Goal: Information Seeking & Learning: Learn about a topic

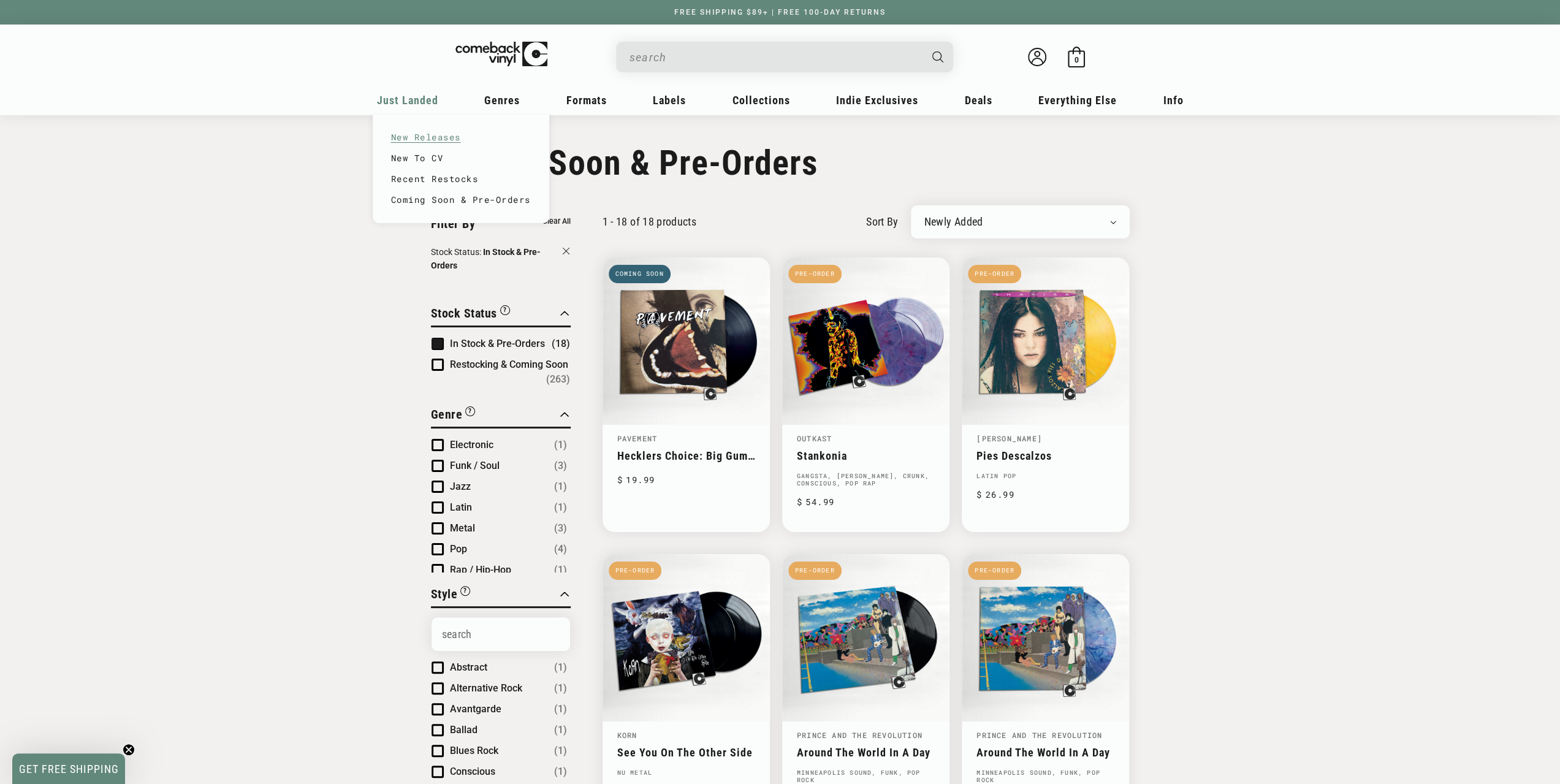
click at [414, 130] on link "New Releases" at bounding box center [461, 137] width 139 height 21
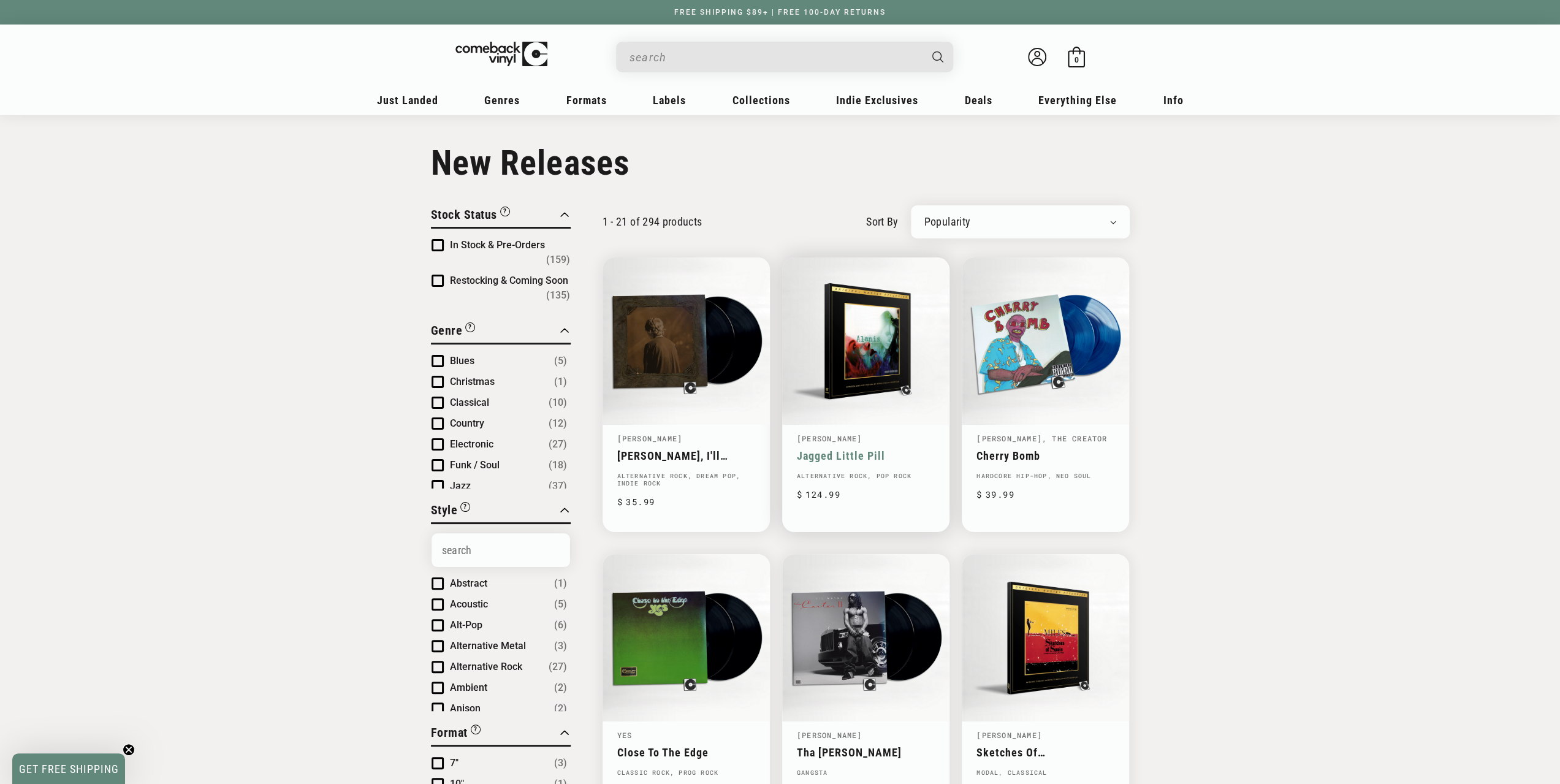
click at [917, 449] on link "Jagged Little Pill" at bounding box center [866, 455] width 138 height 13
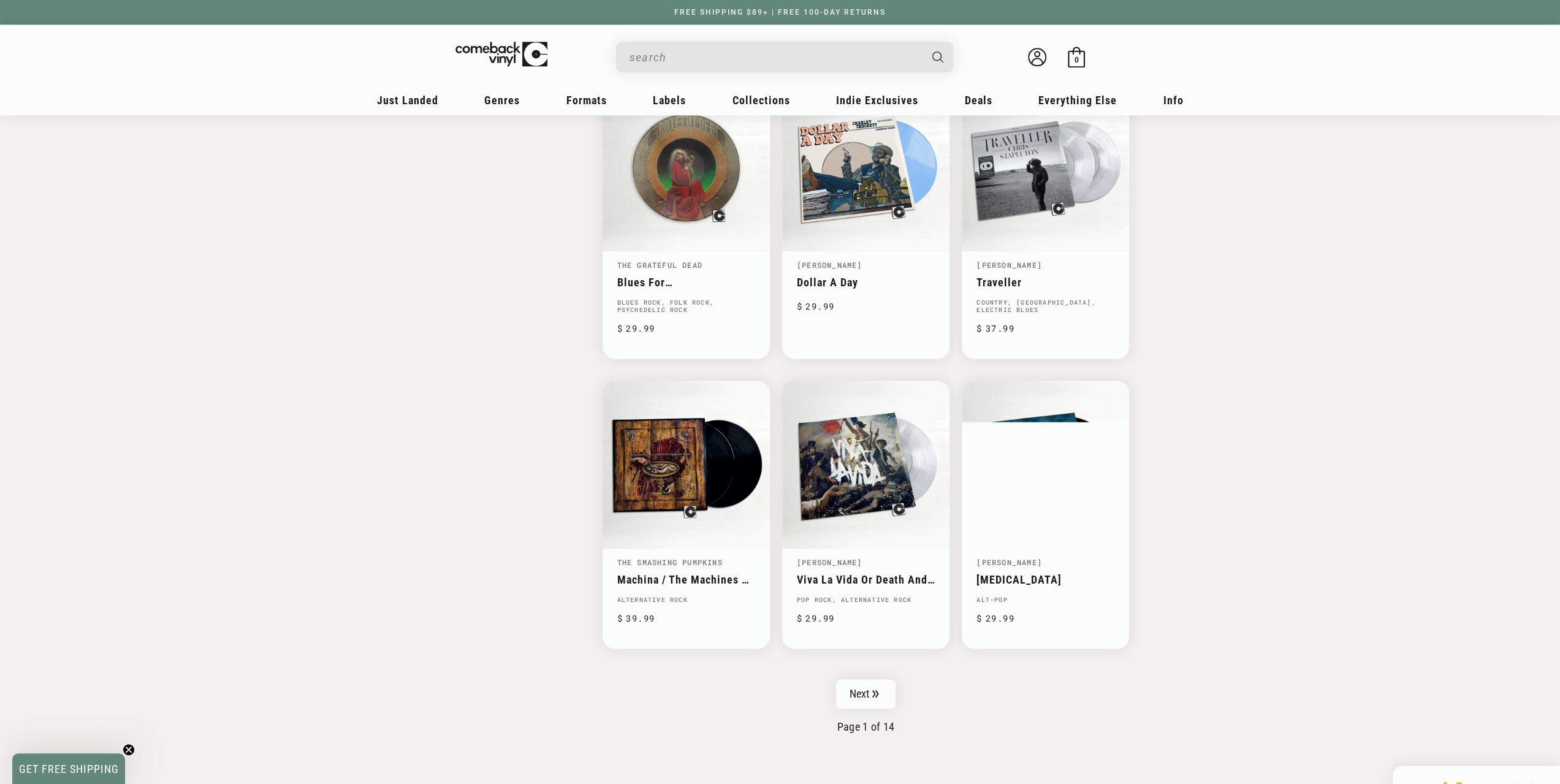
scroll to position [1655, 0]
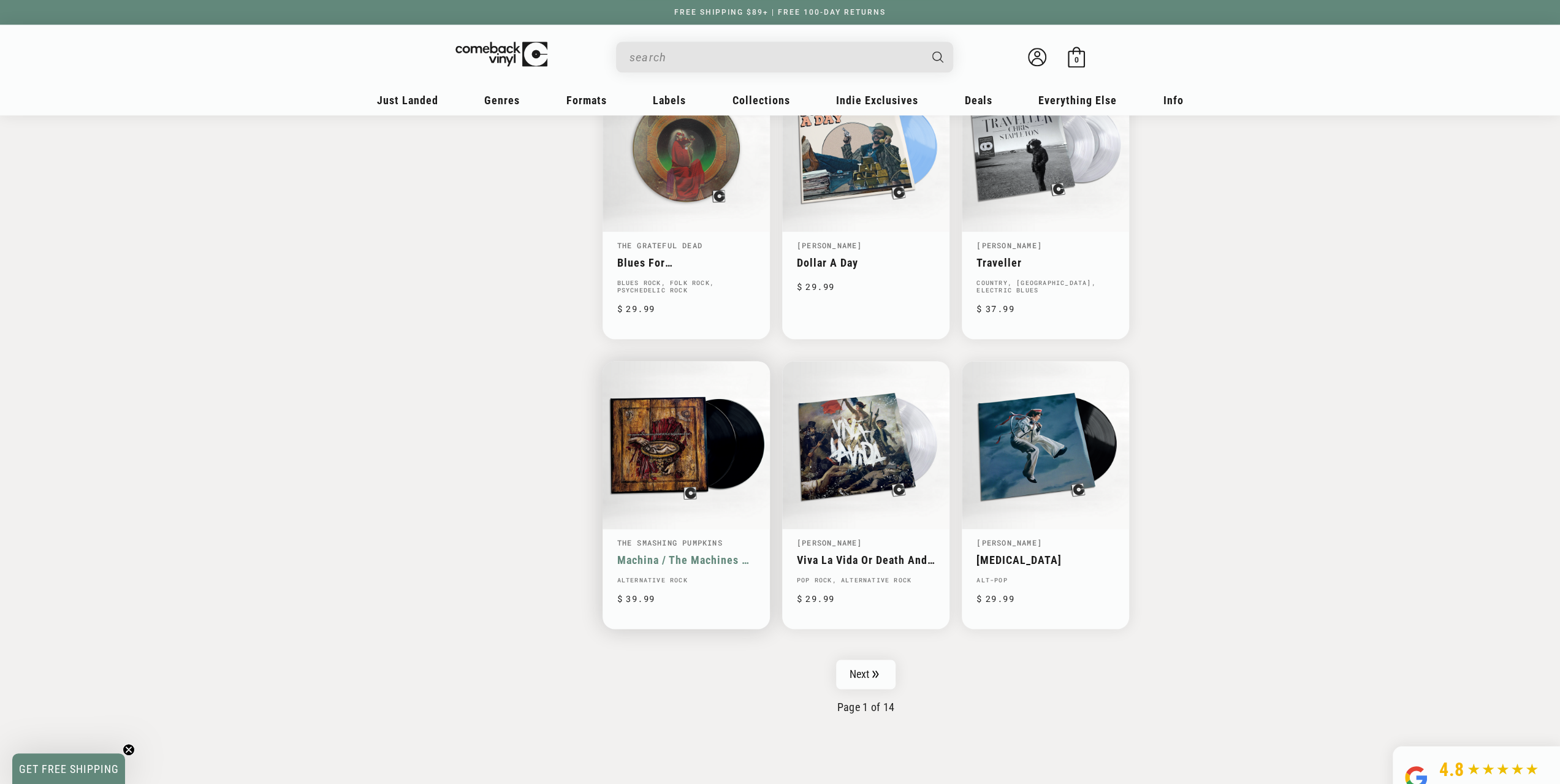
click at [697, 553] on link "Machina / The Machines Of God" at bounding box center [686, 560] width 138 height 13
click at [871, 660] on link "Next" at bounding box center [866, 674] width 60 height 30
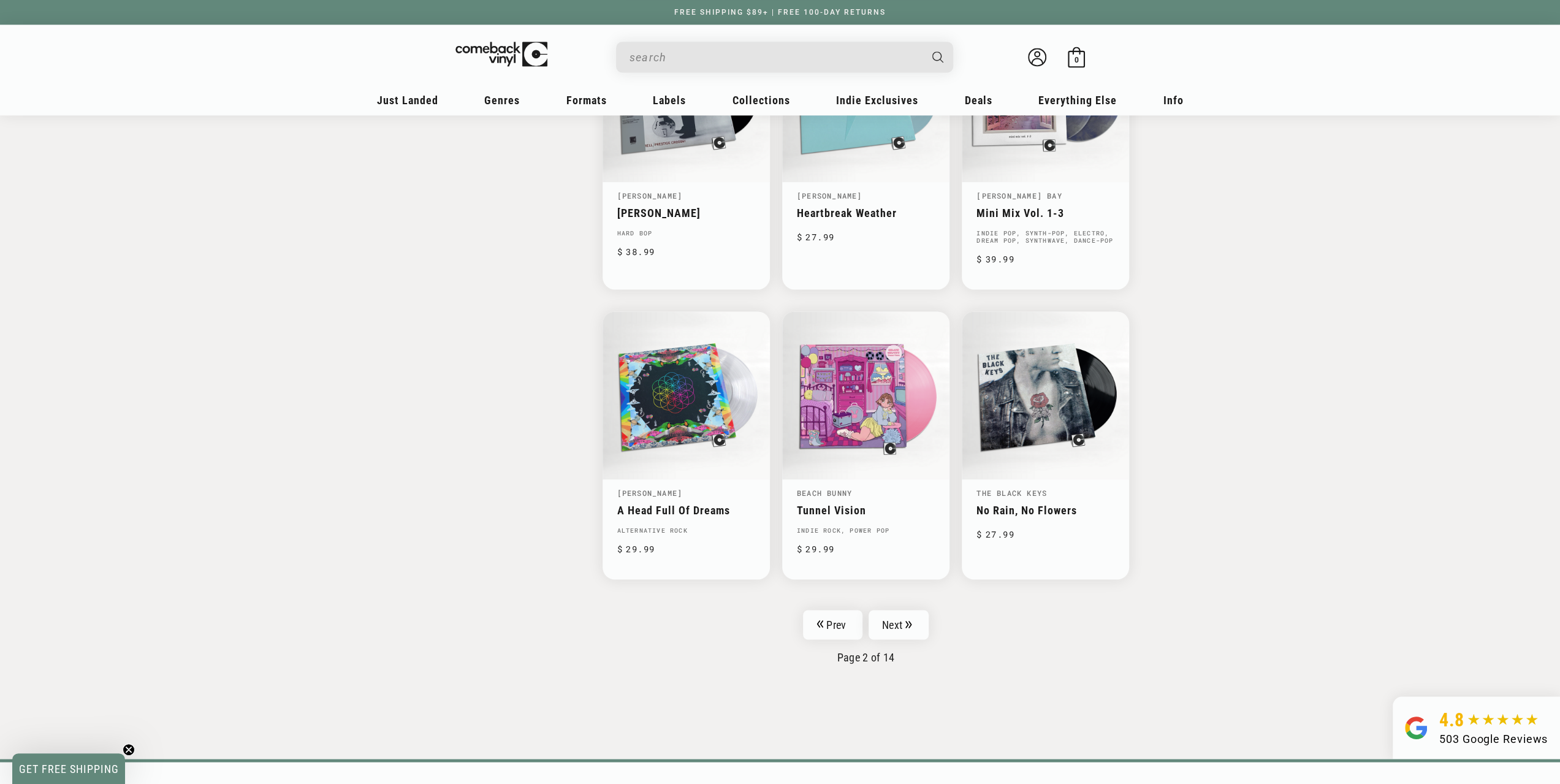
scroll to position [1716, 0]
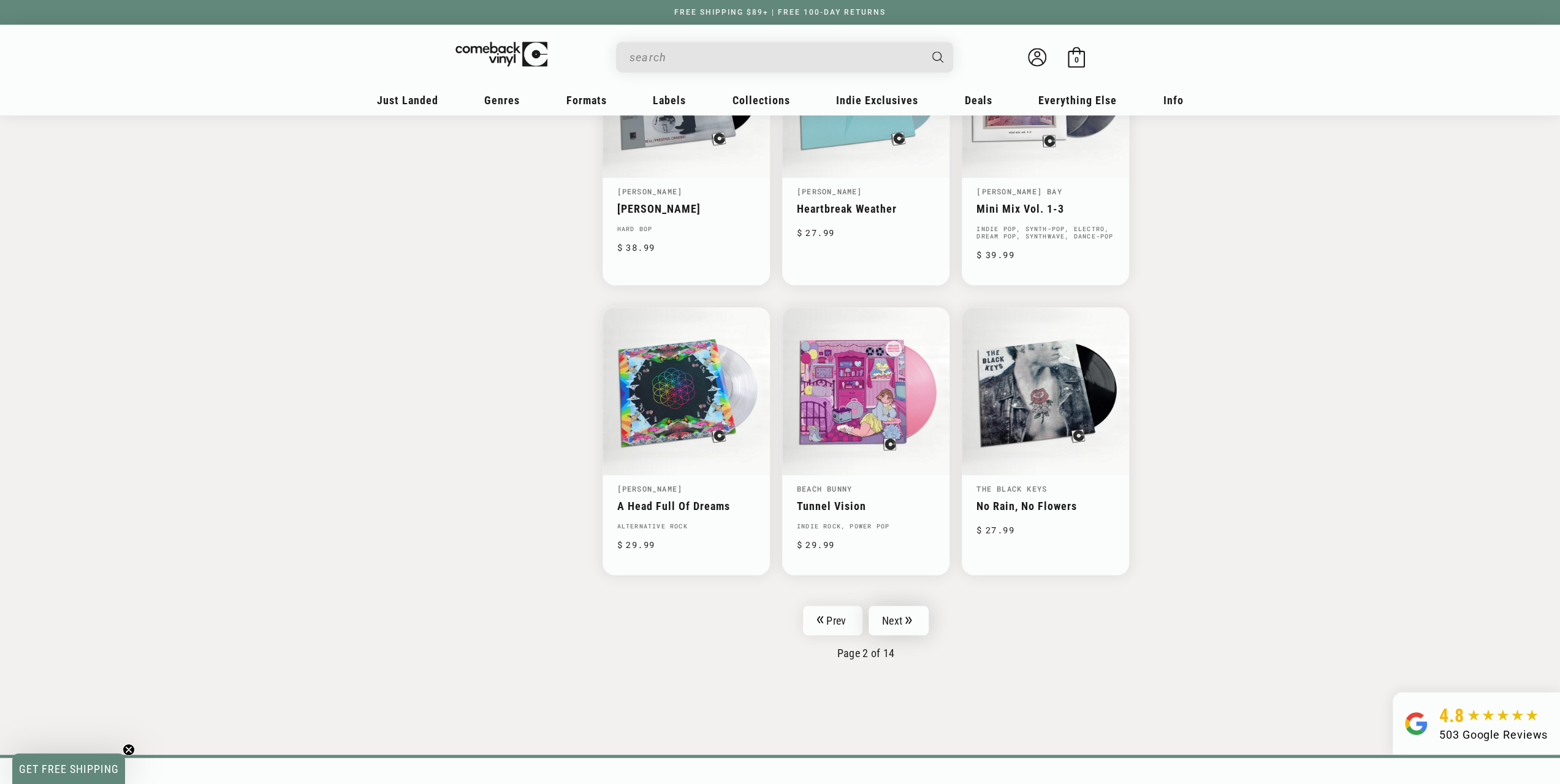
click at [893, 608] on link "Next" at bounding box center [898, 620] width 60 height 30
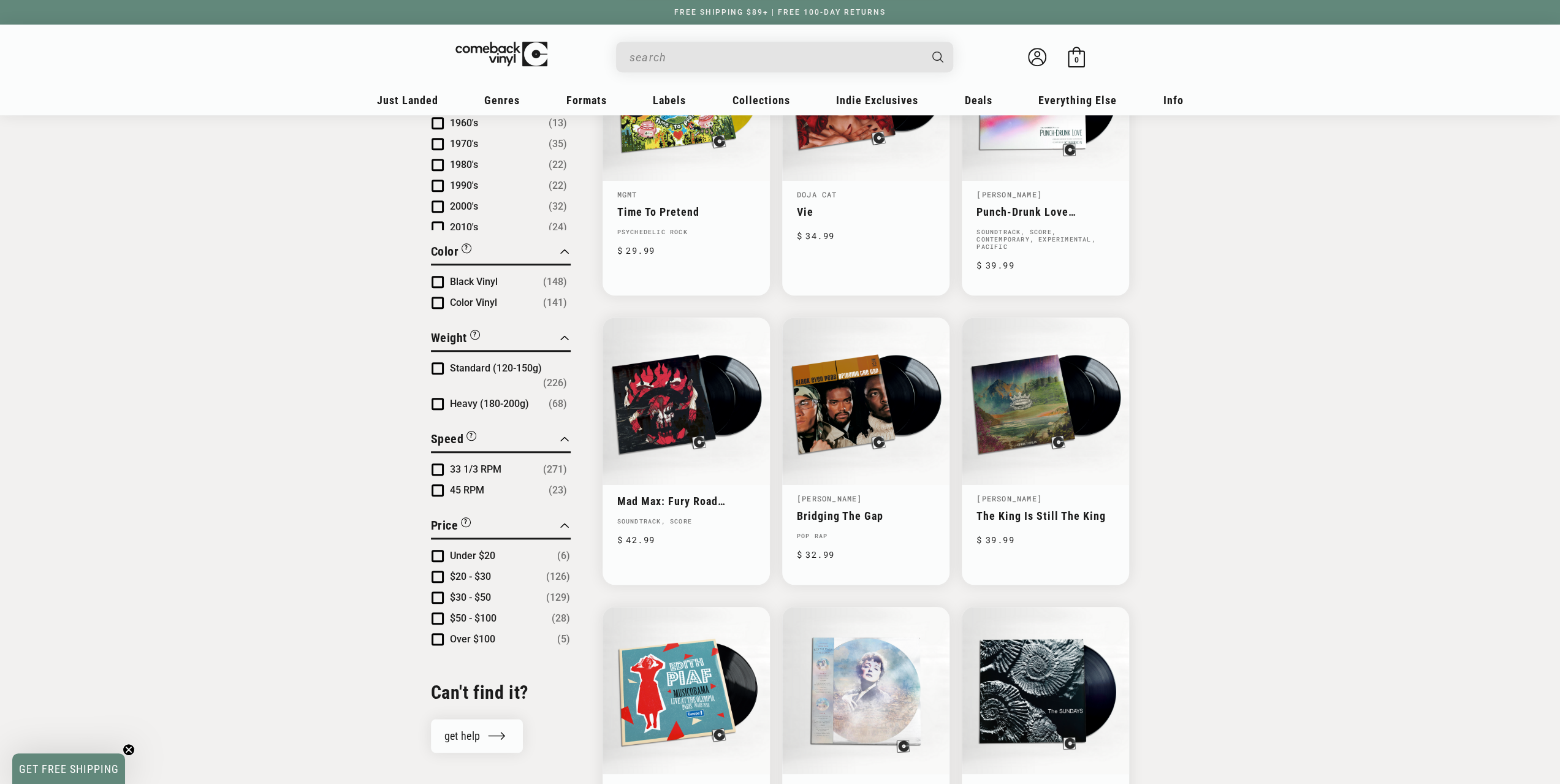
scroll to position [858, 0]
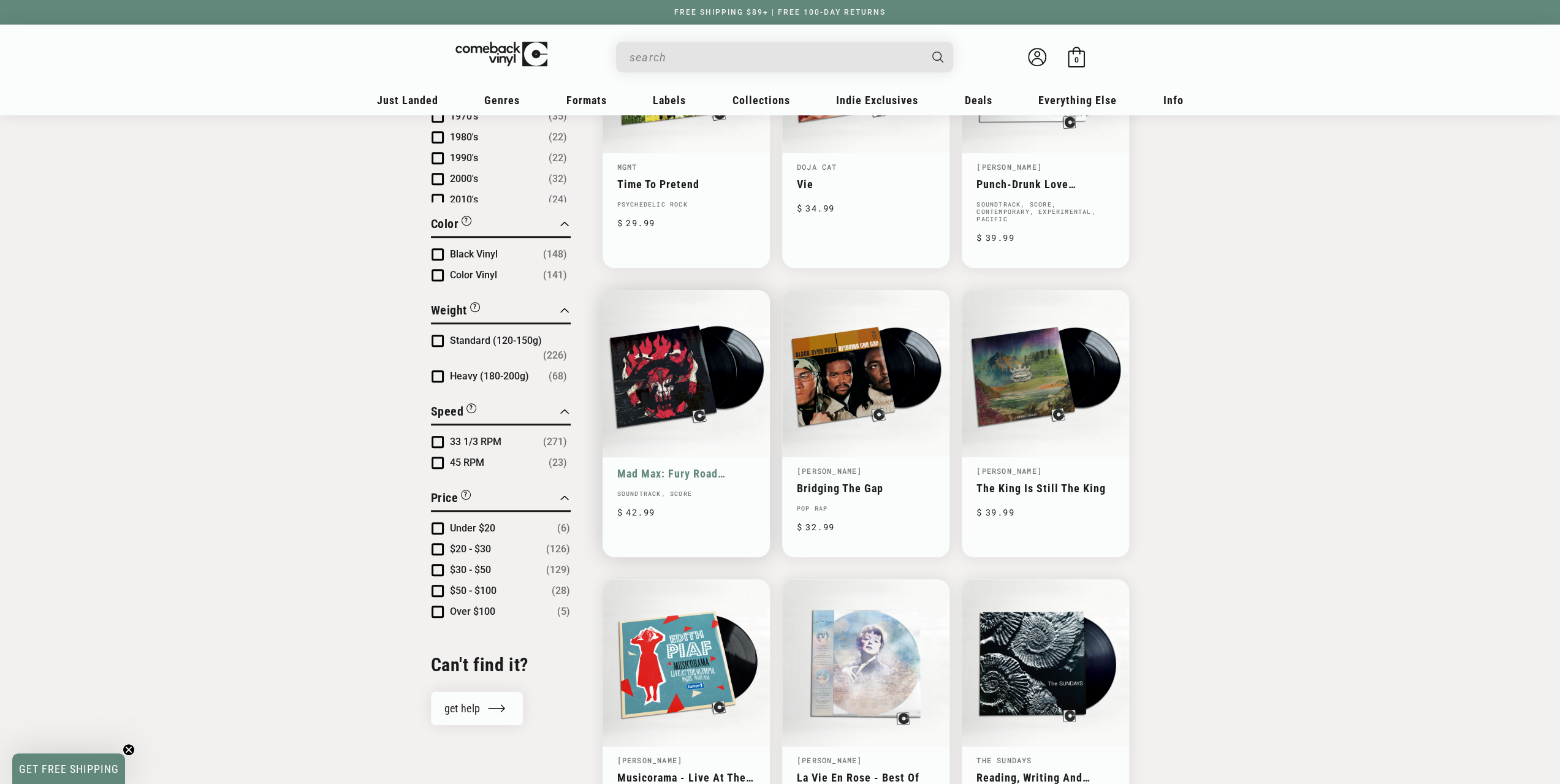
click at [690, 480] on link "Mad Max: Fury Road (Original Motion Picture Soundtrack)" at bounding box center [686, 474] width 138 height 13
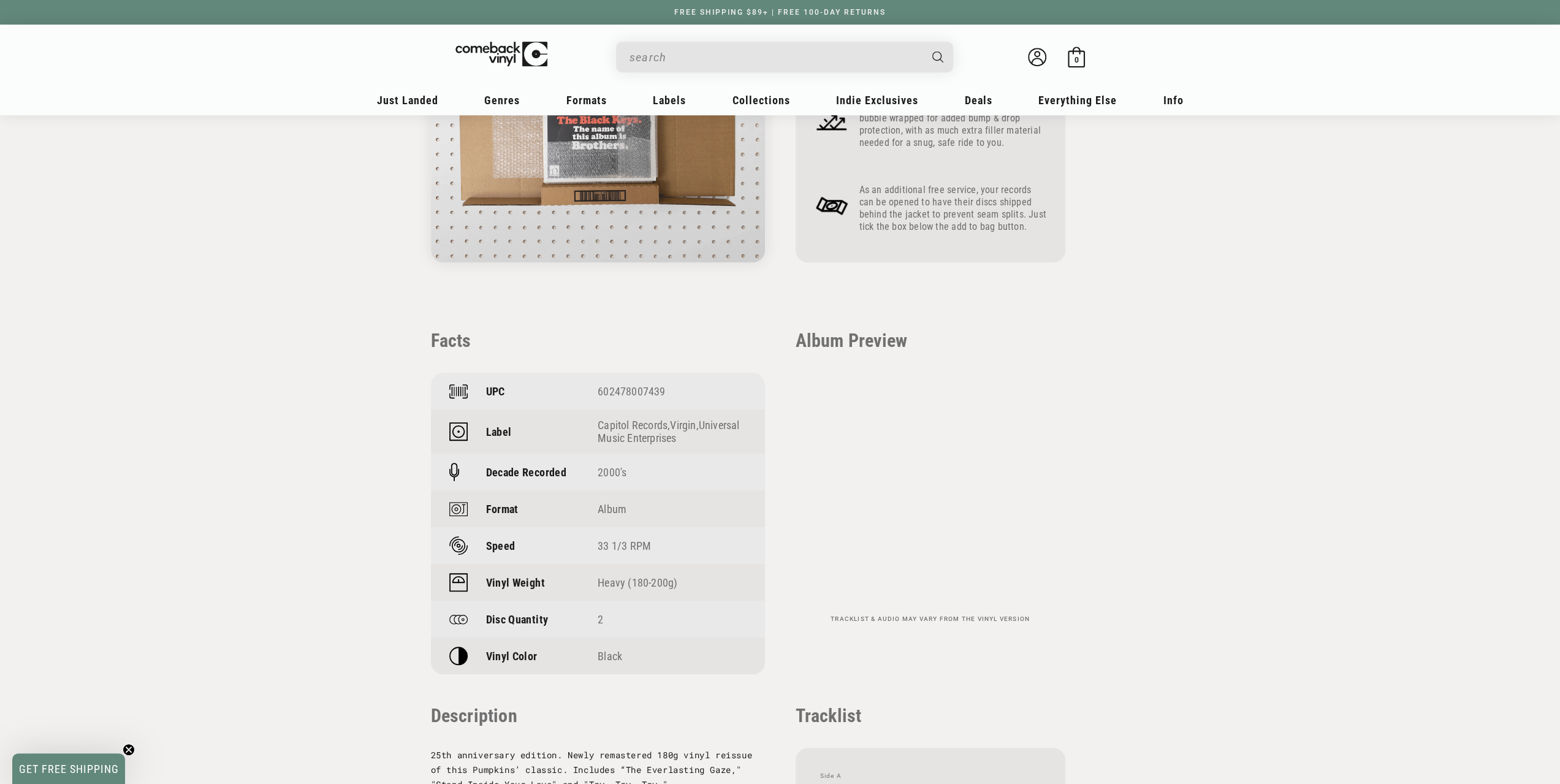
scroll to position [674, 0]
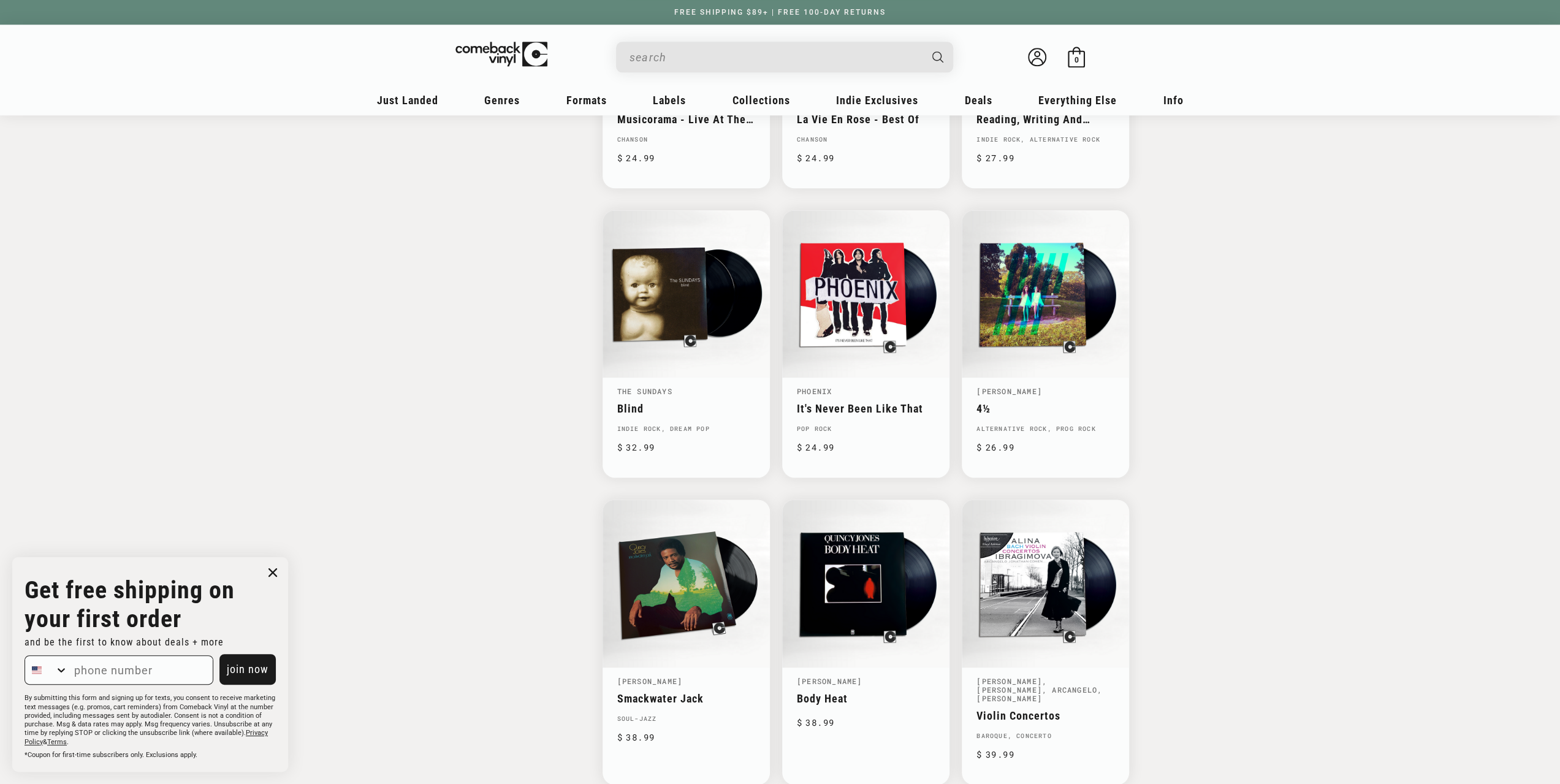
scroll to position [1655, 0]
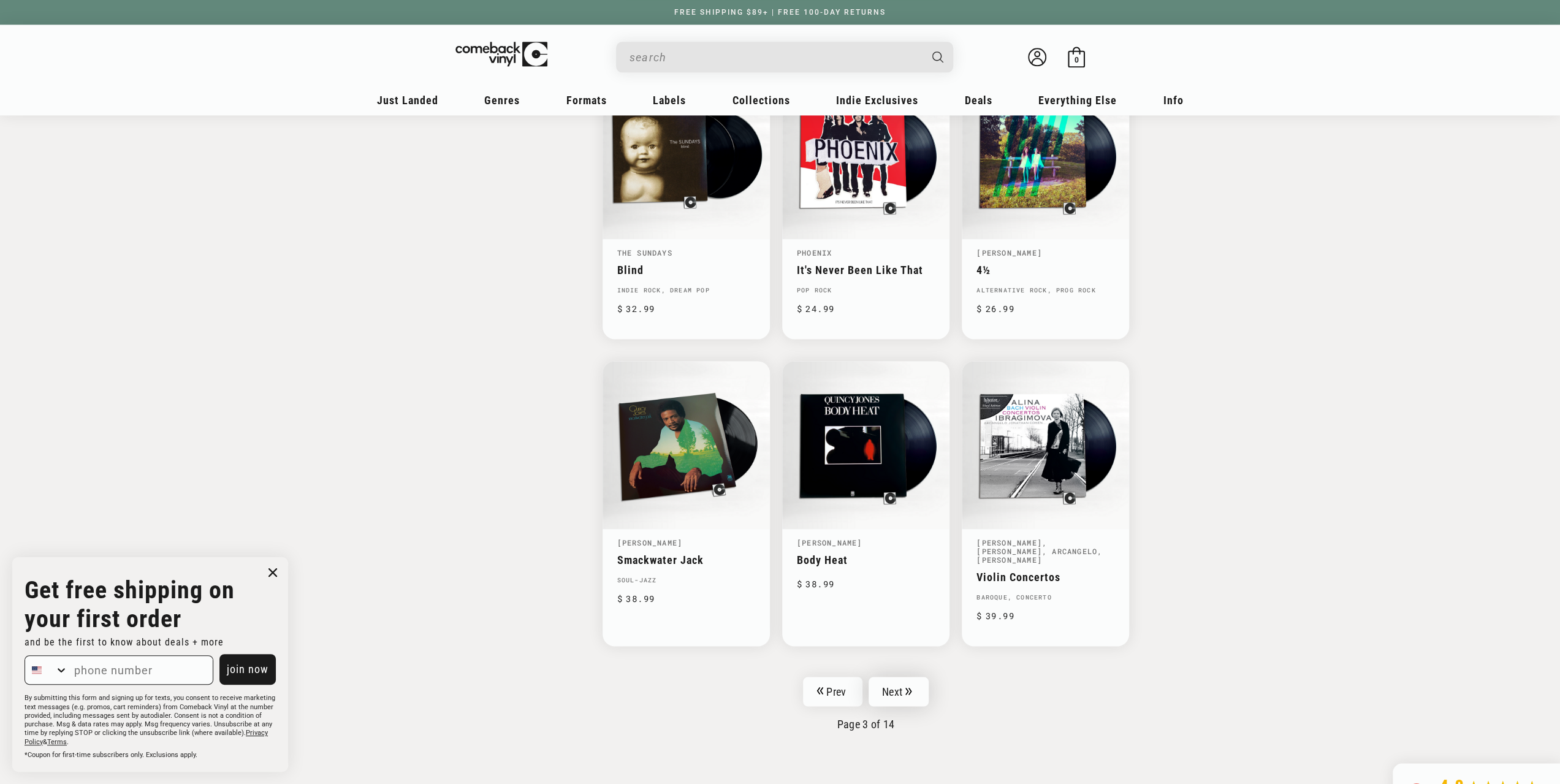
click at [907, 687] on icon "Pagination" at bounding box center [908, 691] width 6 height 8
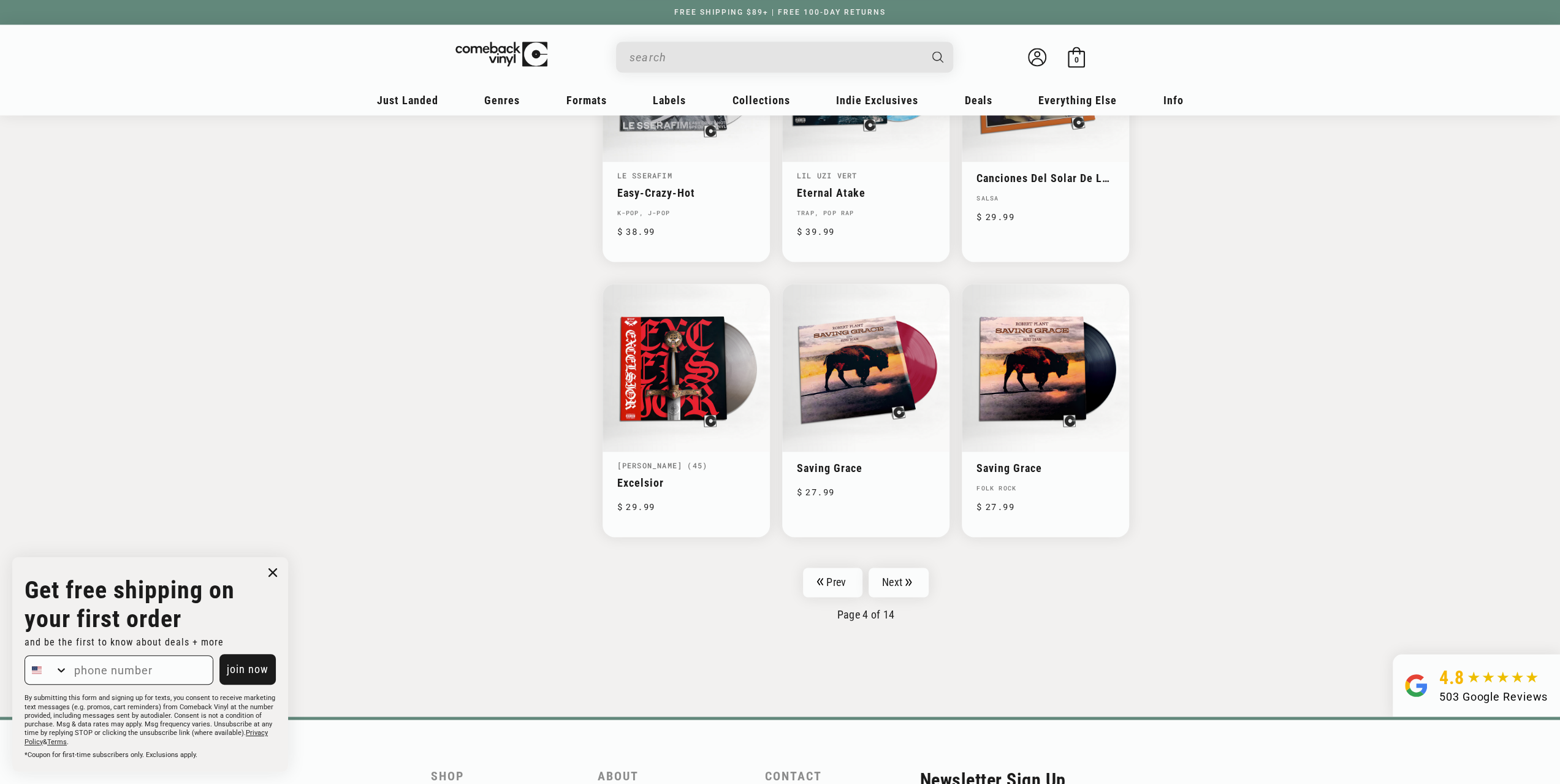
scroll to position [1777, 0]
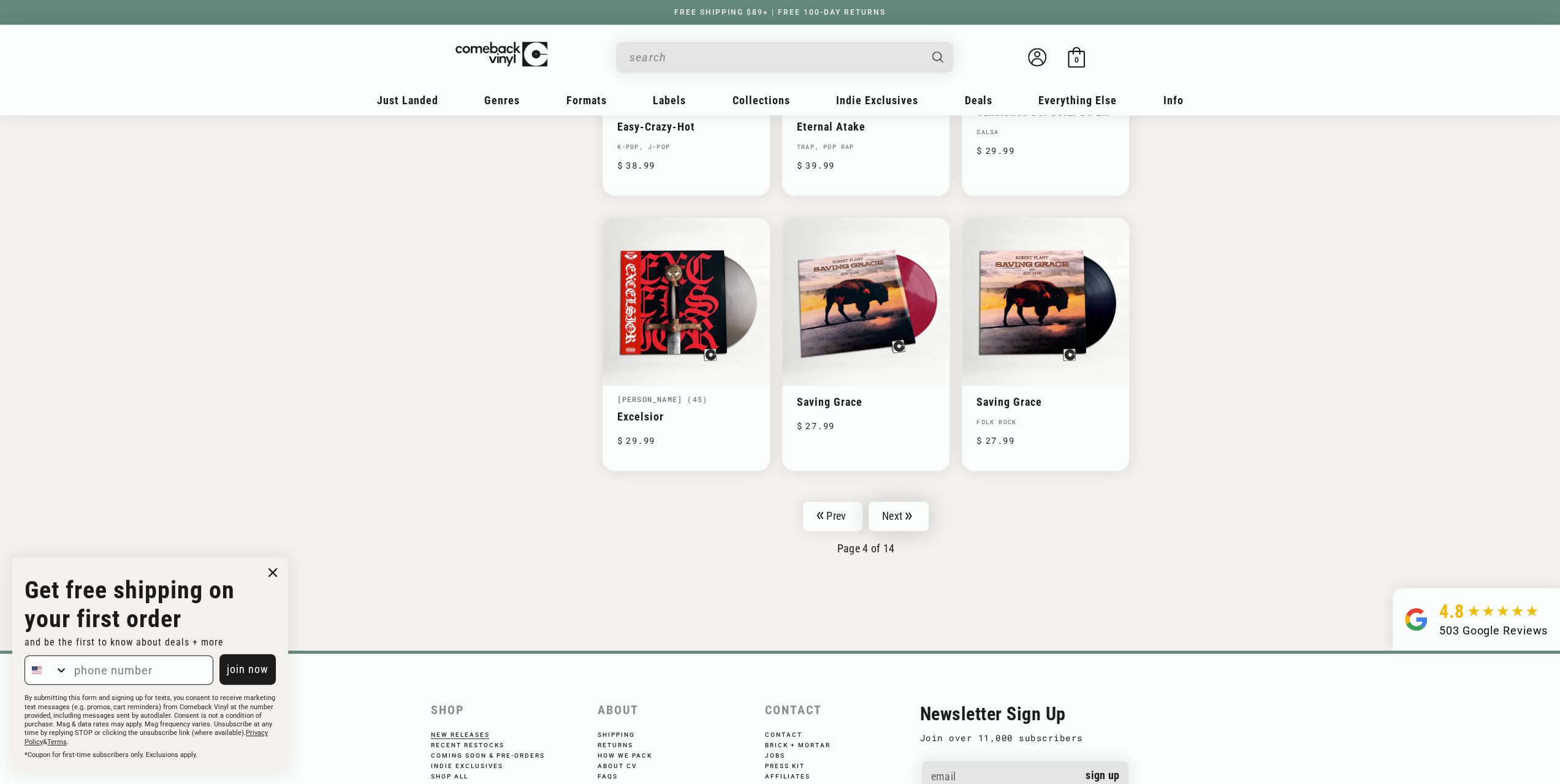
click at [902, 502] on link "Next" at bounding box center [898, 515] width 60 height 30
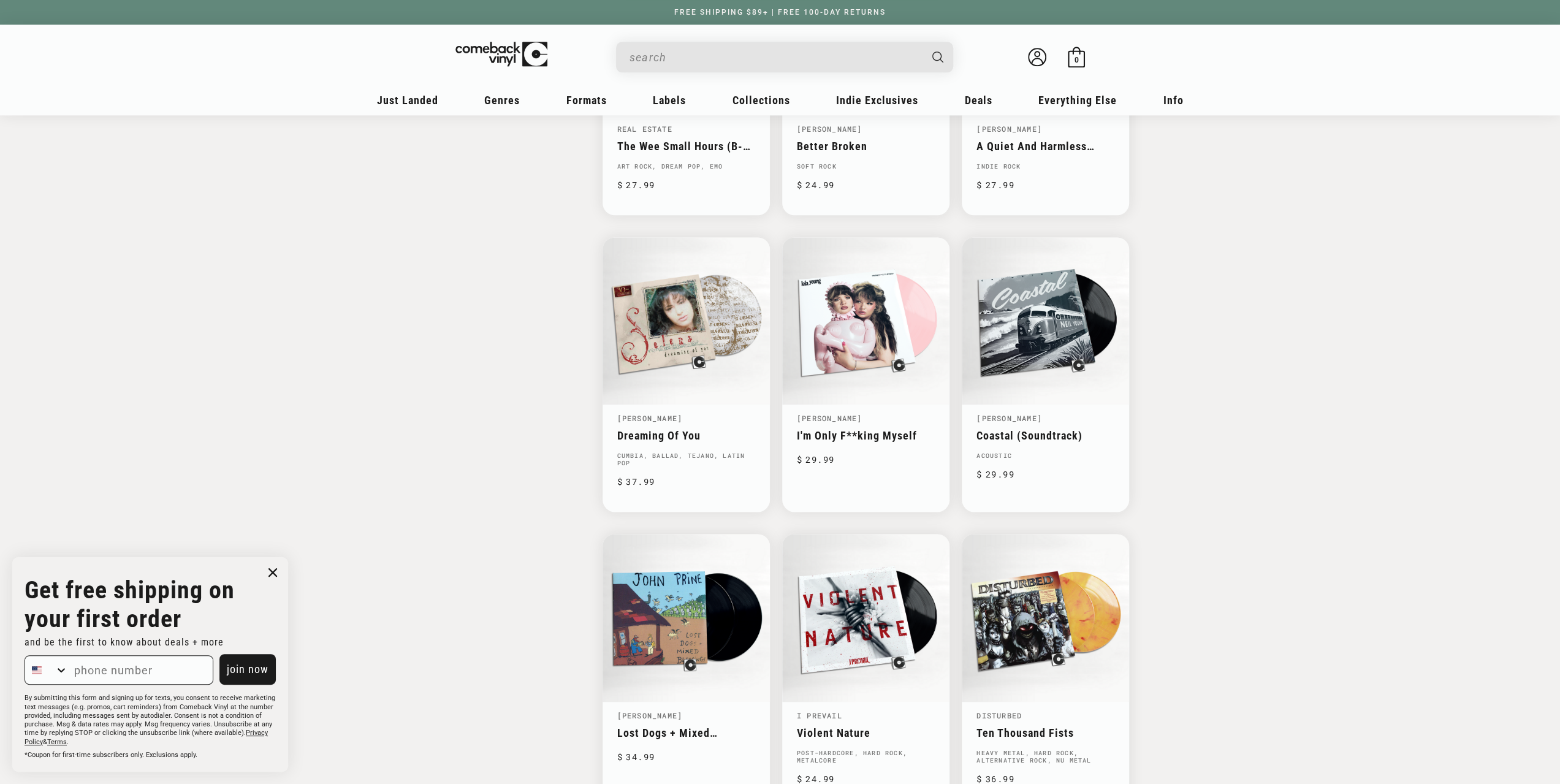
scroll to position [1716, 0]
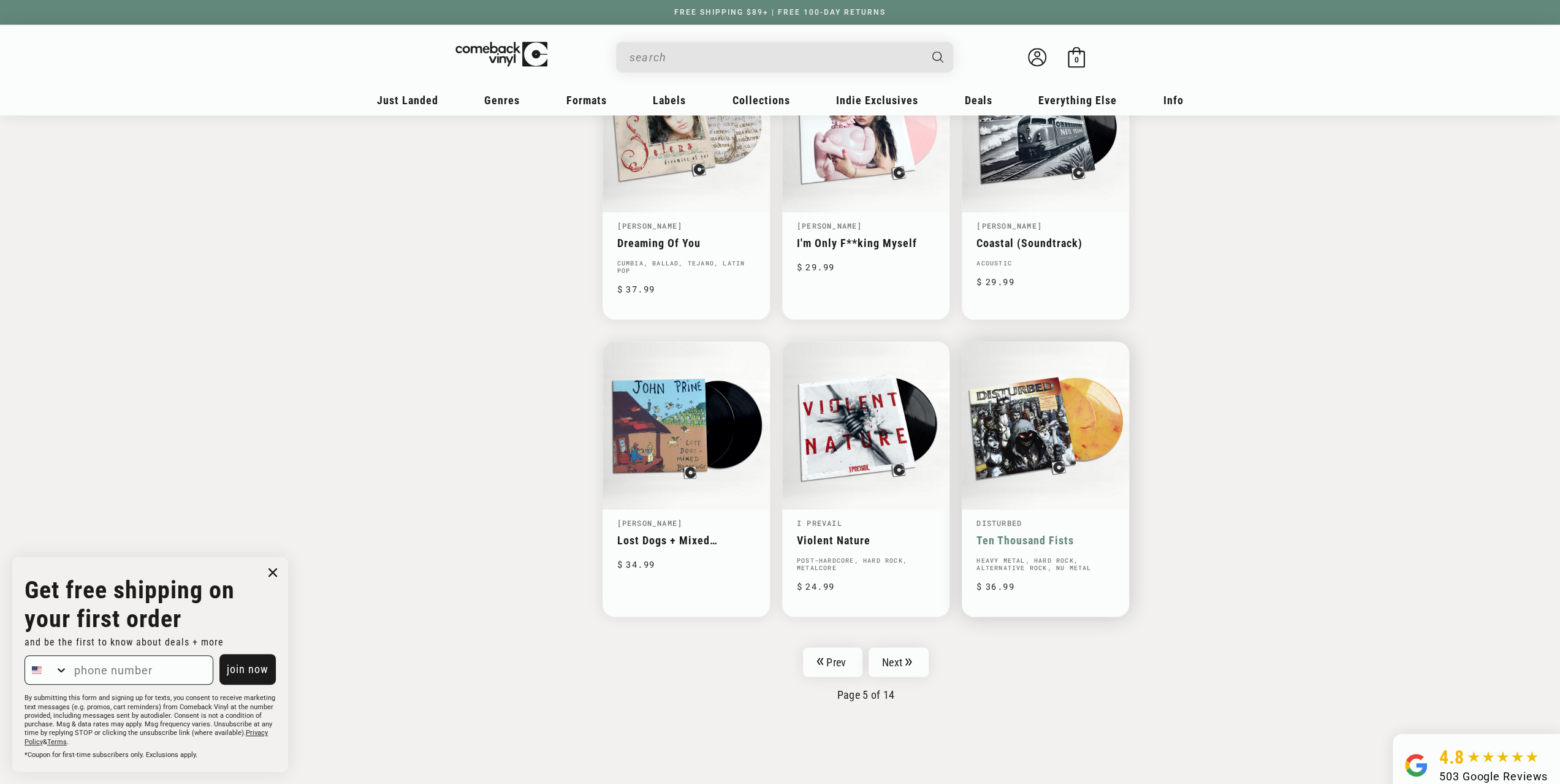
click at [1005, 518] on link "Disturbed" at bounding box center [999, 523] width 46 height 10
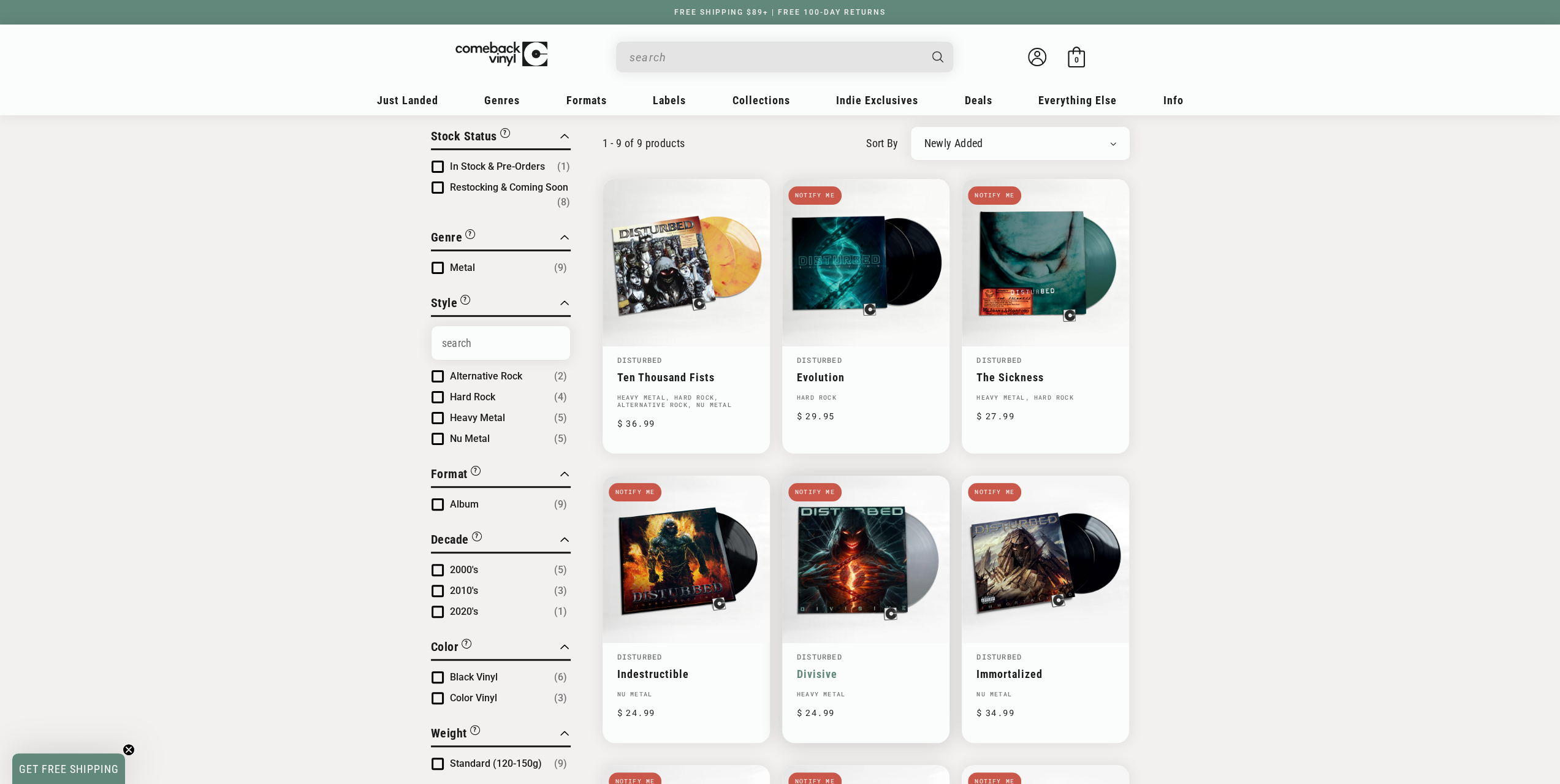
scroll to position [61, 0]
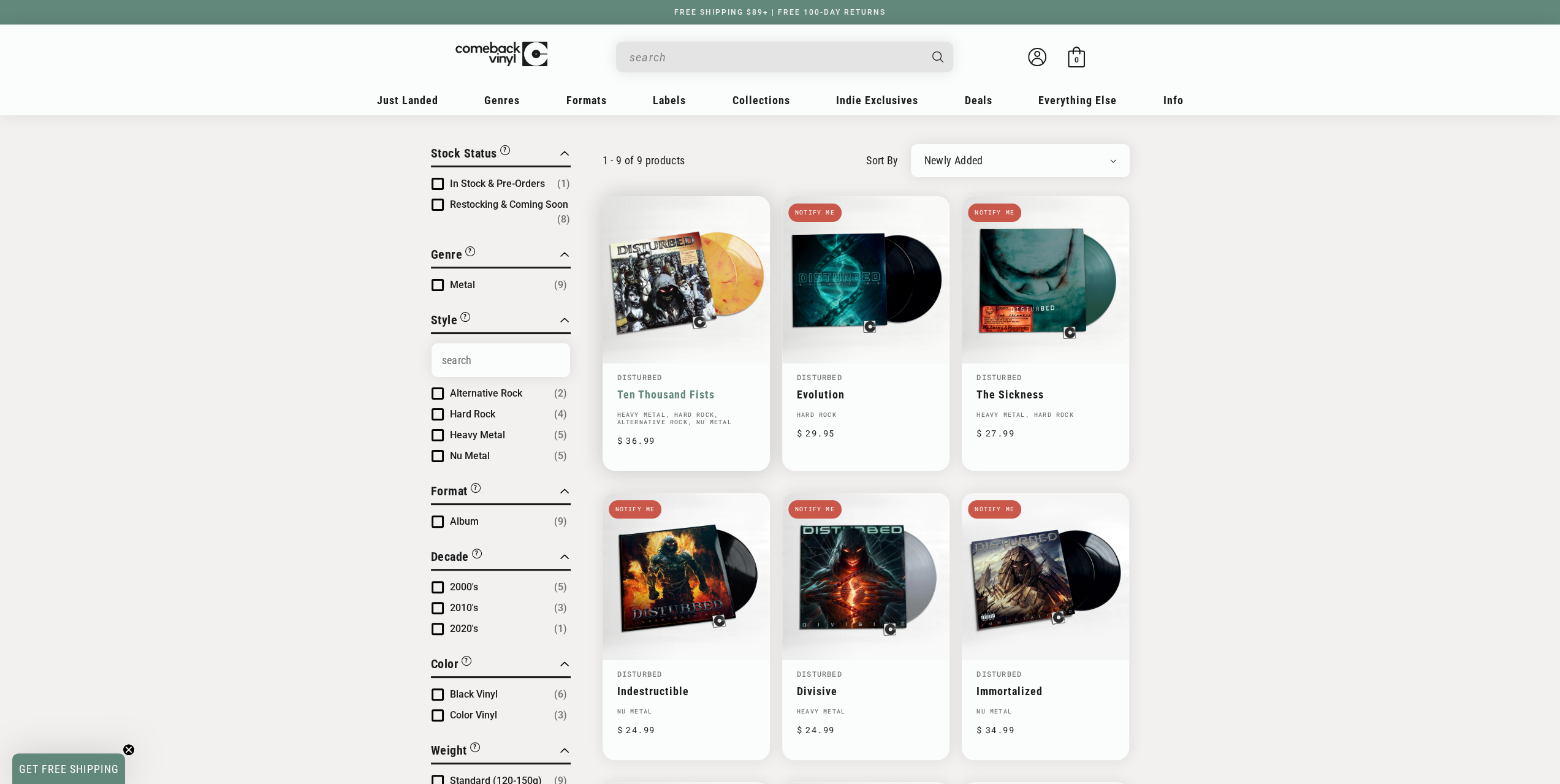
click at [694, 401] on link "Ten Thousand Fists" at bounding box center [686, 394] width 138 height 13
